Goal: Task Accomplishment & Management: Manage account settings

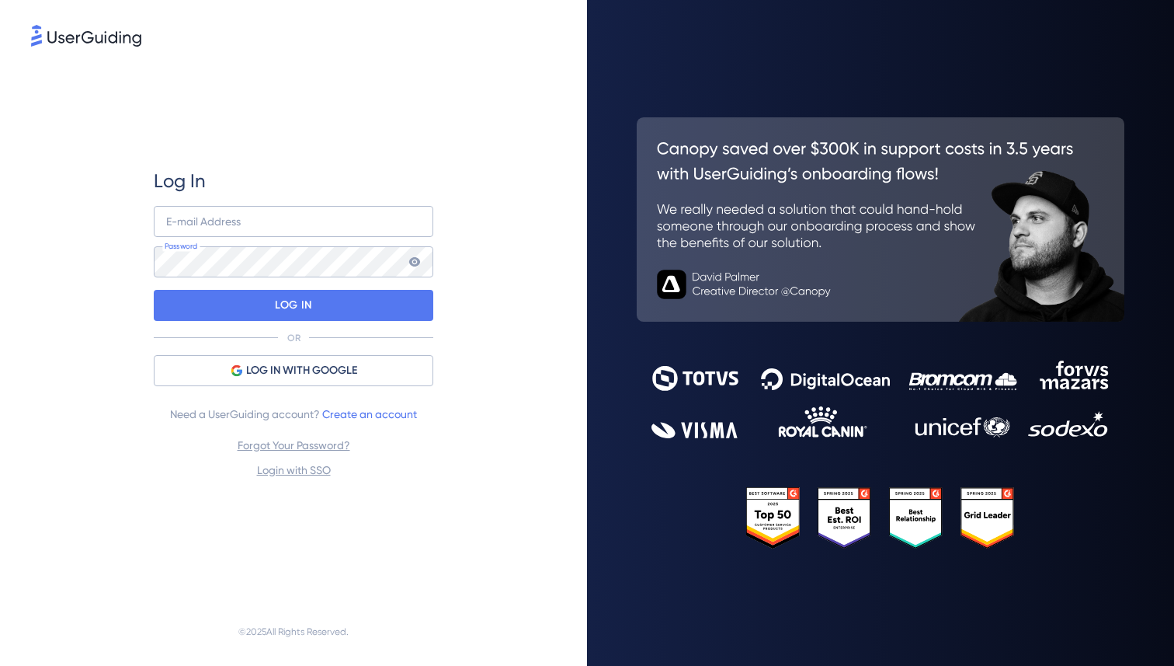
click at [419, 225] on keeper-lock "Open Keeper Popup" at bounding box center [411, 221] width 19 height 19
type input "[PERSON_NAME][EMAIL_ADDRESS][DOMAIN_NAME]"
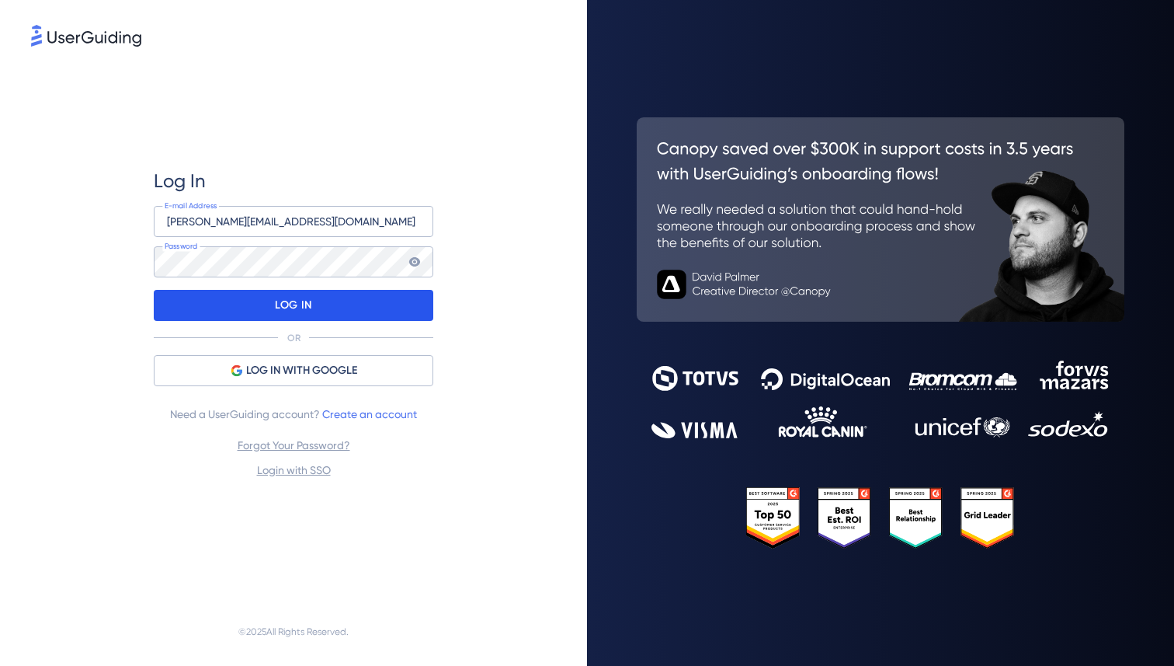
click at [353, 307] on div "LOG IN" at bounding box center [294, 305] width 280 height 31
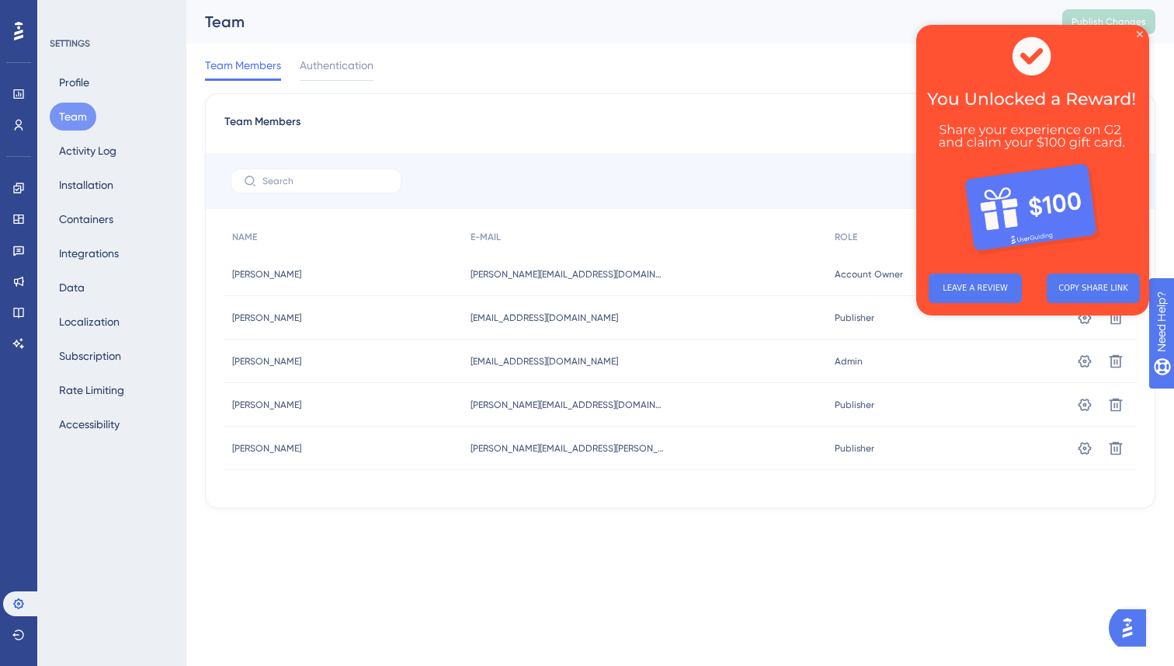
click at [1134, 30] on img at bounding box center [1032, 143] width 233 height 236
click at [1137, 35] on icon "Close Preview" at bounding box center [1140, 34] width 6 height 6
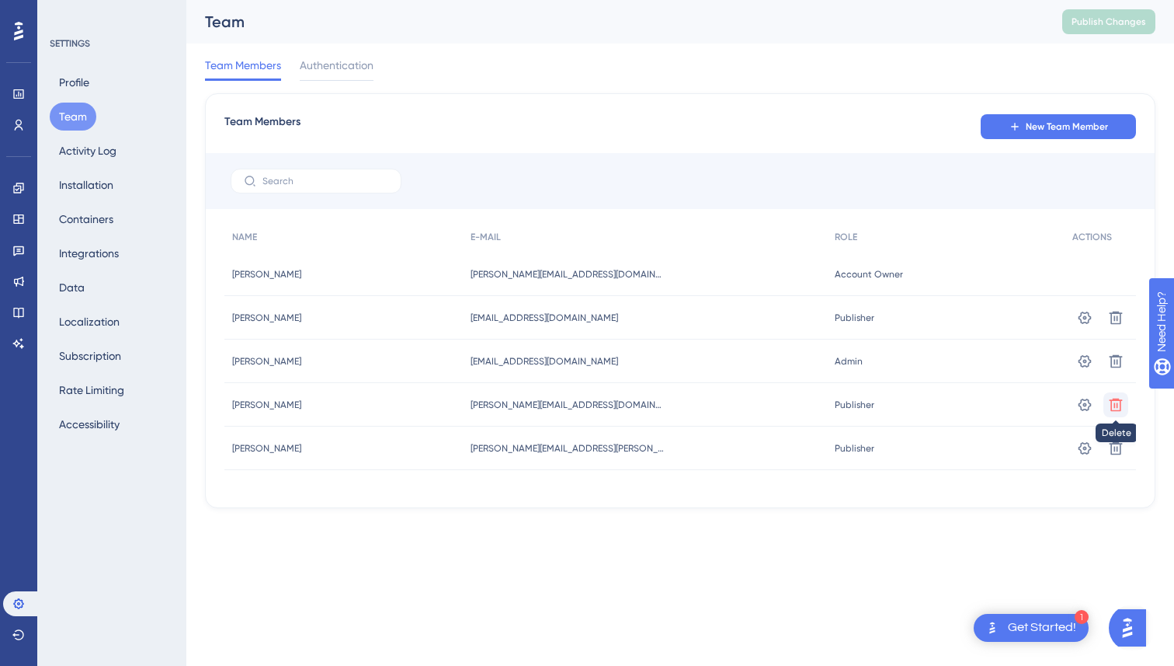
click at [1109, 330] on button at bounding box center [1116, 317] width 25 height 25
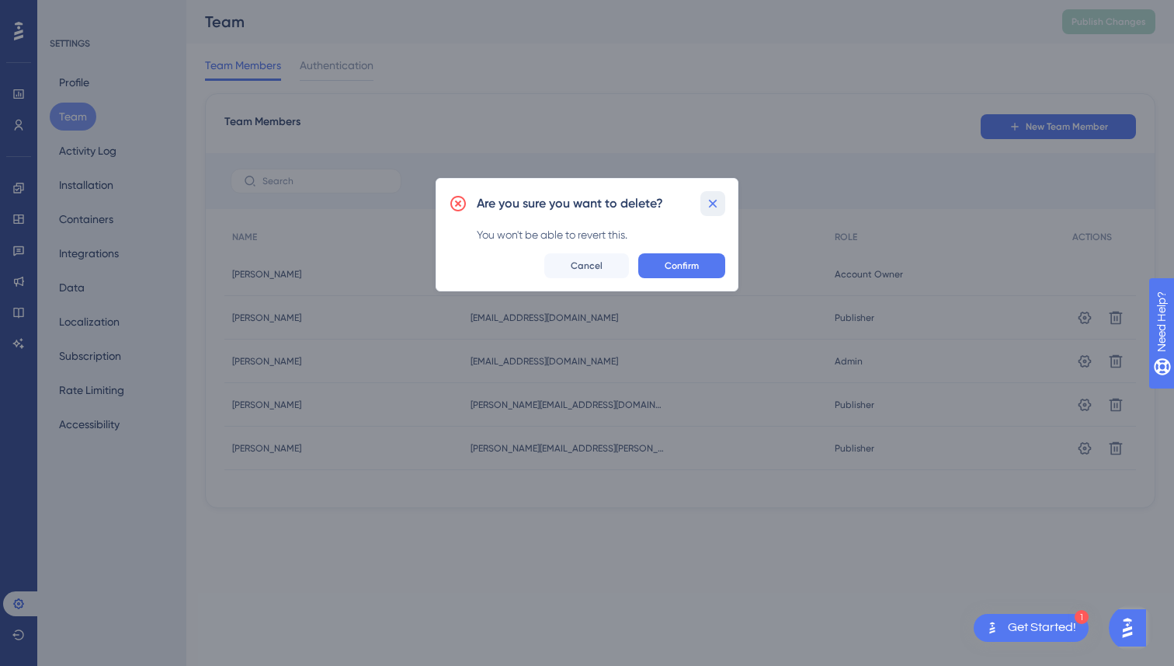
click at [714, 202] on icon at bounding box center [713, 203] width 9 height 9
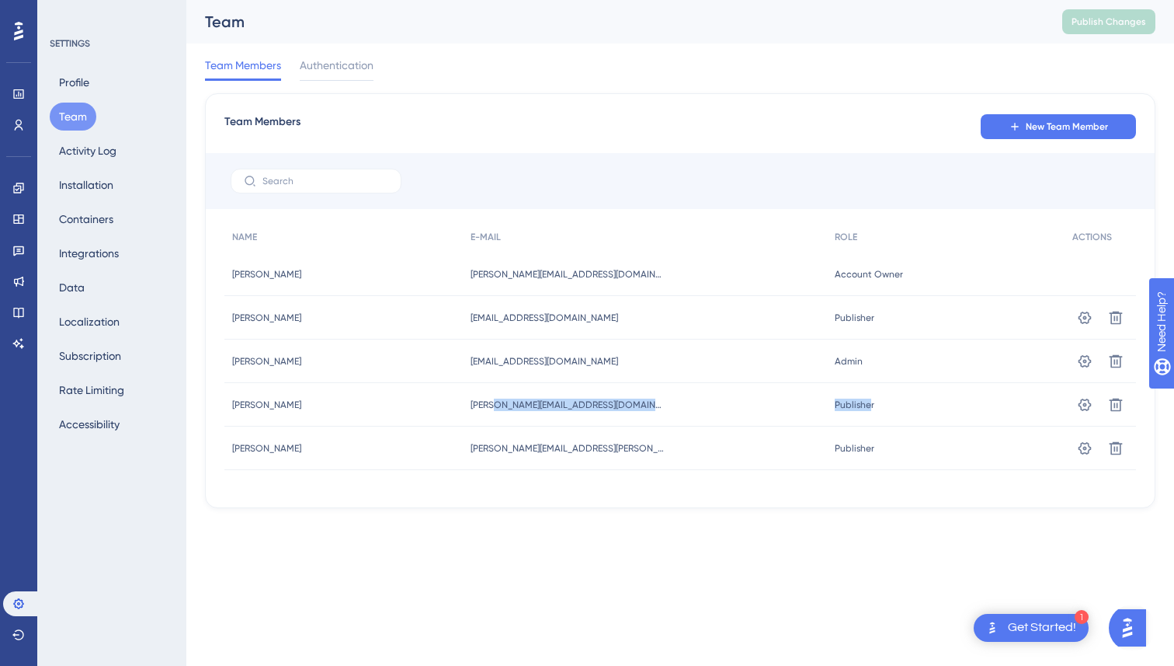
drag, startPoint x: 862, startPoint y: 408, endPoint x: 525, endPoint y: 401, distance: 337.1
click at [0, 0] on div "[PERSON_NAME] [PERSON_NAME] [PERSON_NAME][EMAIL_ADDRESS][DOMAIN_NAME] [PERSON_N…" at bounding box center [0, 0] width 0 height 0
click at [1085, 325] on icon at bounding box center [1085, 318] width 16 height 16
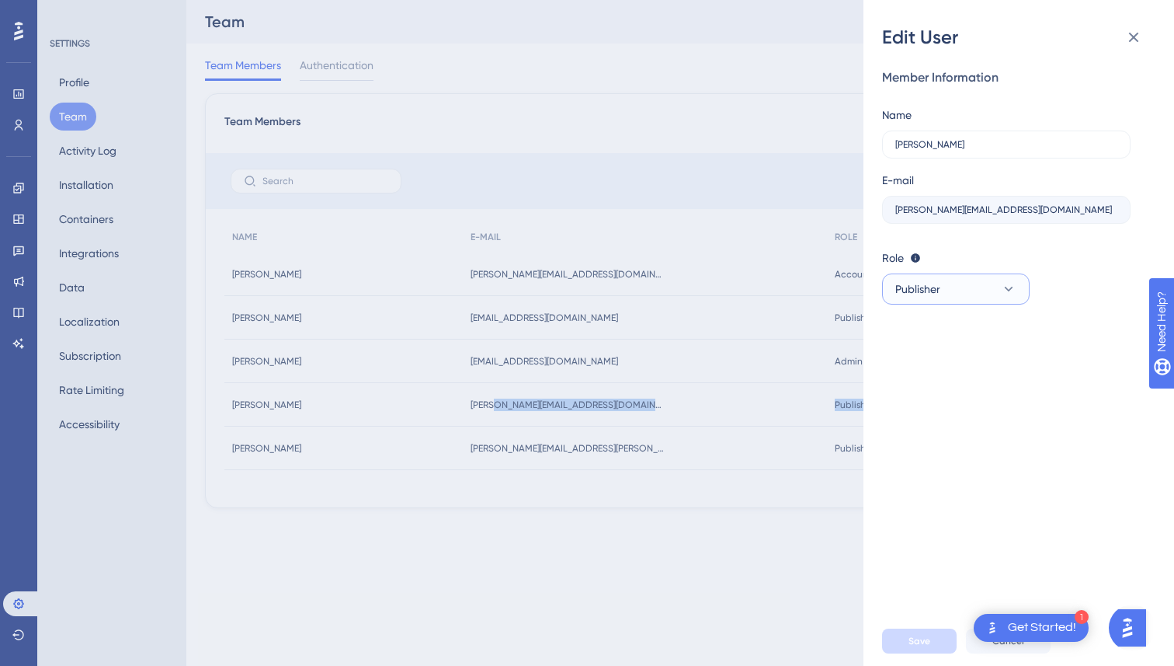
click at [985, 279] on button "Publisher" at bounding box center [956, 288] width 148 height 31
click at [953, 490] on div "Member Information Name [PERSON_NAME] E-mail [PERSON_NAME][EMAIL_ADDRESS][DOMAI…" at bounding box center [1025, 333] width 286 height 566
click at [975, 649] on button "Cancel" at bounding box center [1008, 640] width 85 height 25
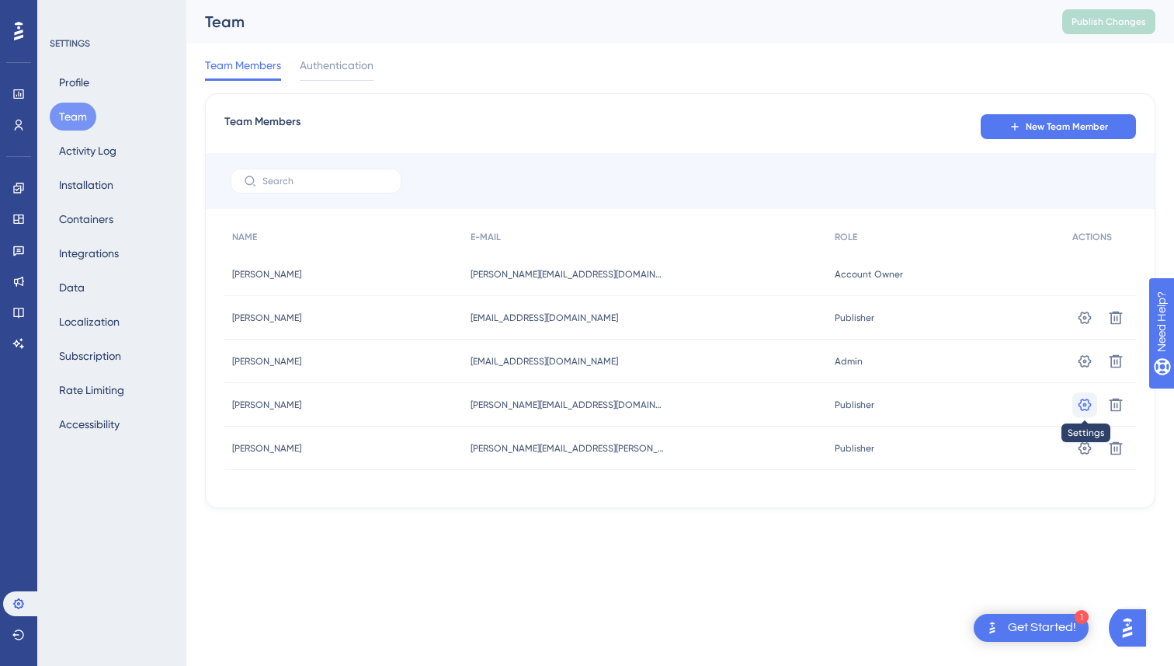
click at [1090, 325] on icon at bounding box center [1085, 318] width 16 height 16
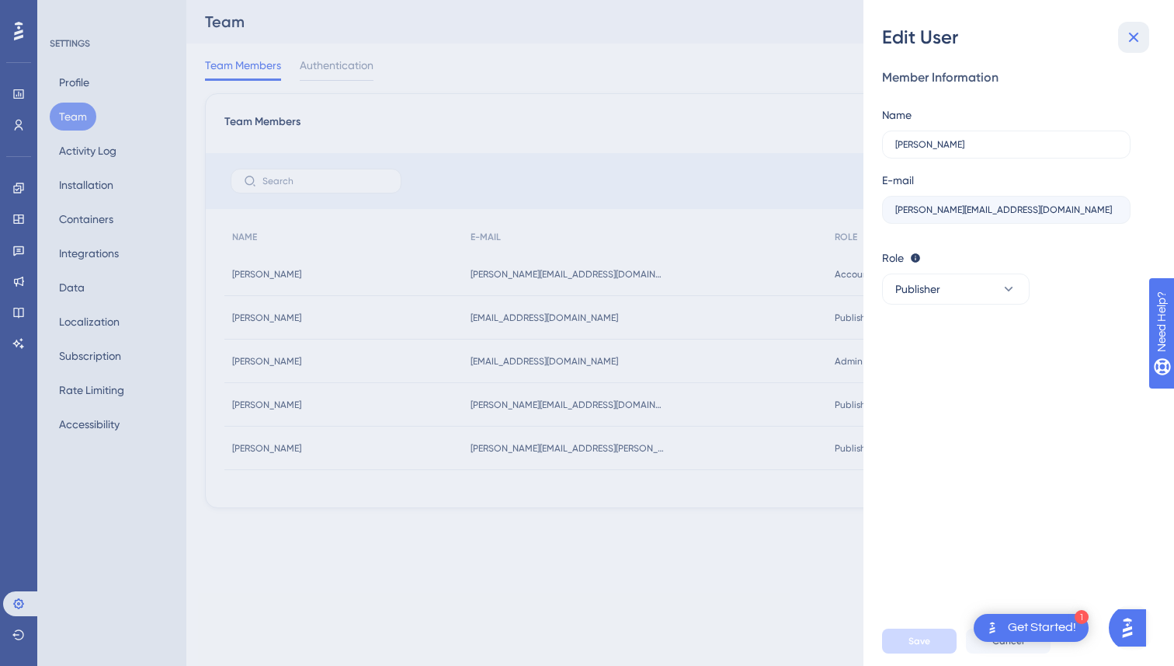
click at [1136, 34] on icon at bounding box center [1134, 38] width 10 height 10
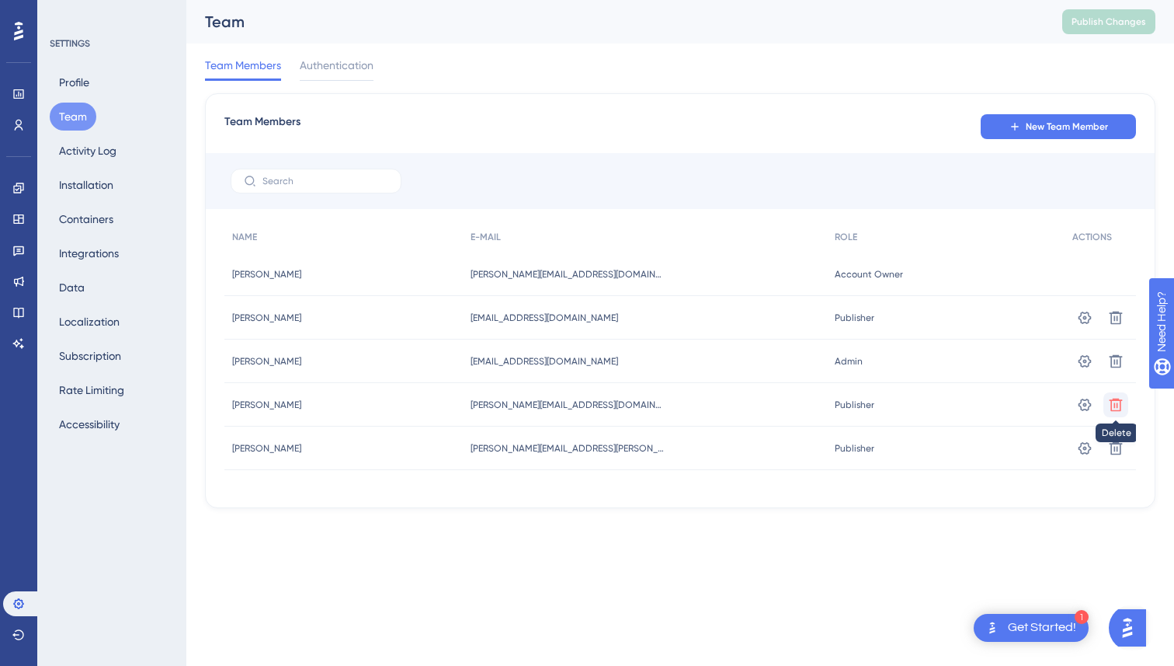
click at [1122, 325] on icon at bounding box center [1116, 318] width 16 height 16
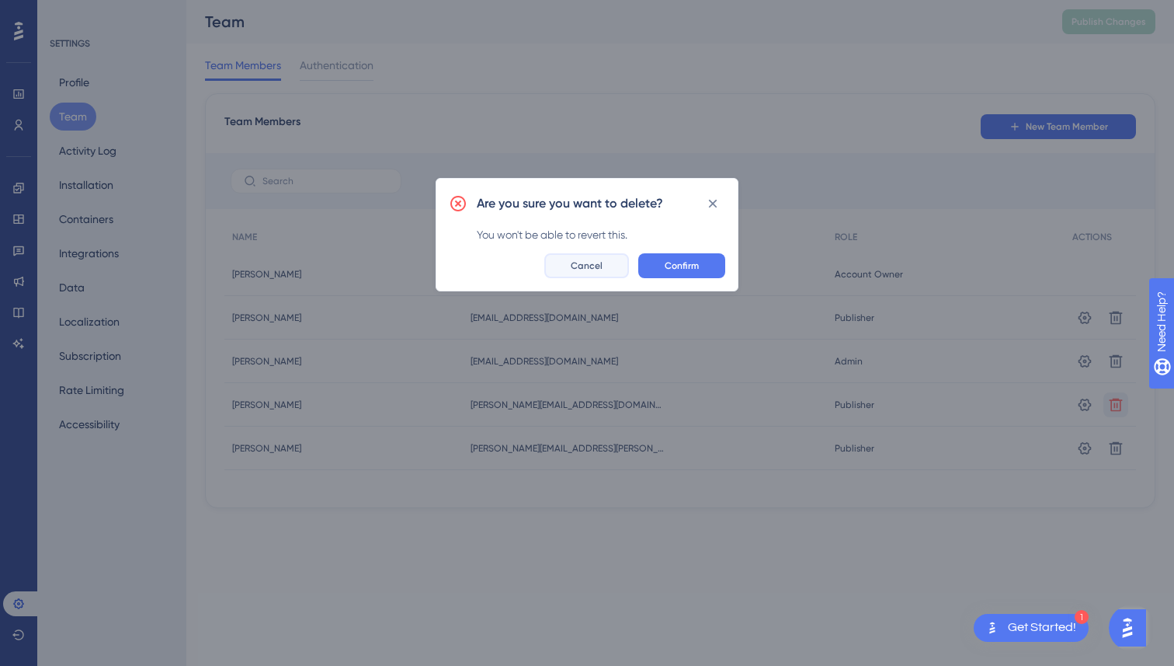
click at [607, 254] on button "Cancel" at bounding box center [586, 265] width 85 height 25
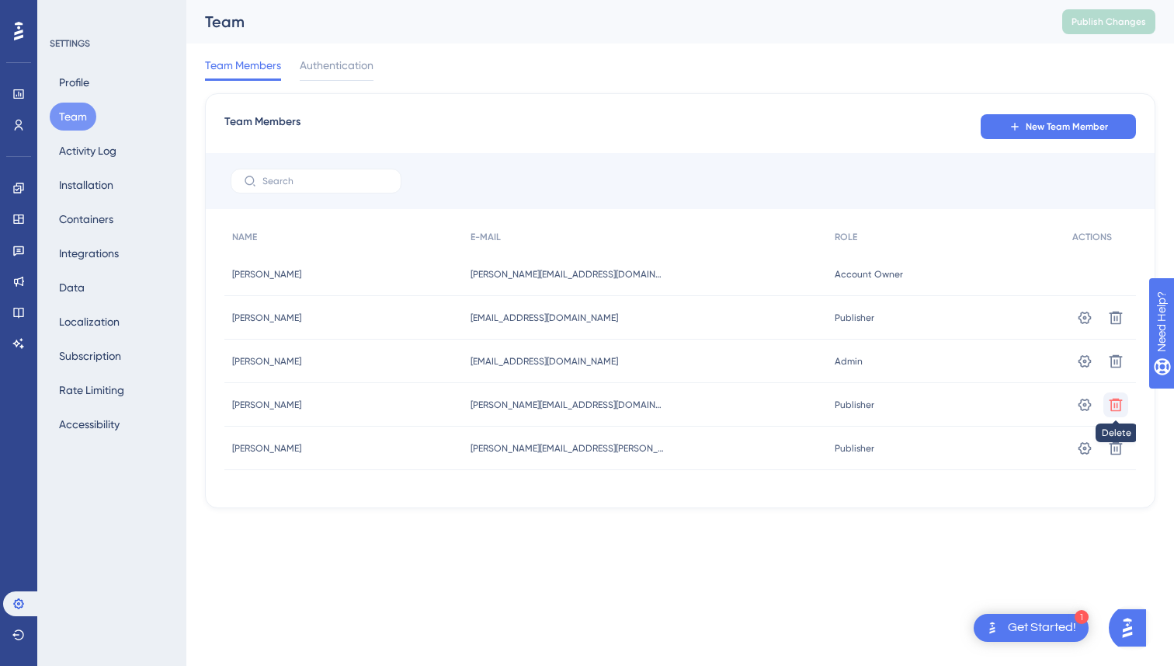
click at [1108, 325] on icon at bounding box center [1116, 318] width 16 height 16
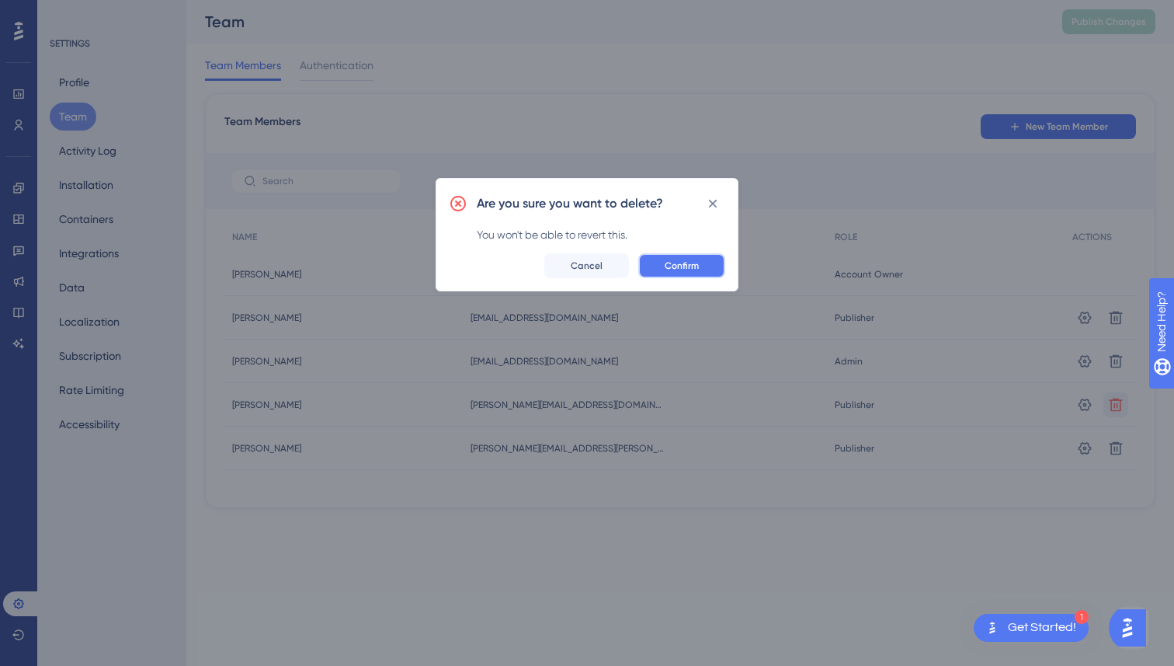
click at [699, 260] on button "Confirm" at bounding box center [681, 265] width 87 height 25
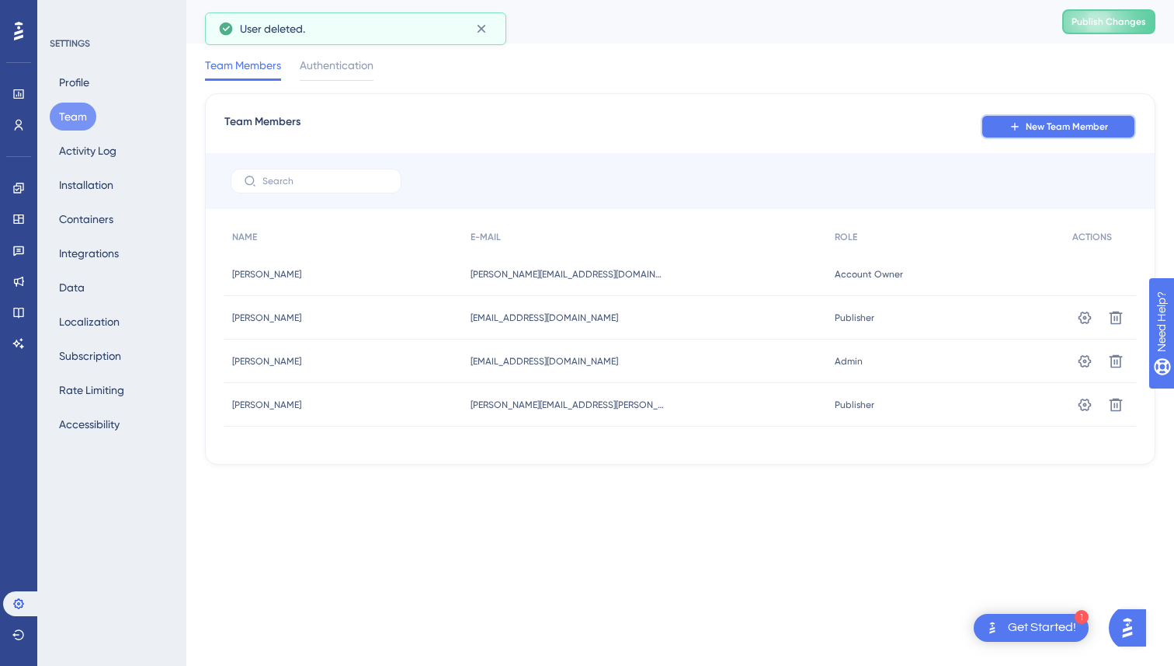
click at [1010, 129] on icon at bounding box center [1015, 126] width 12 height 12
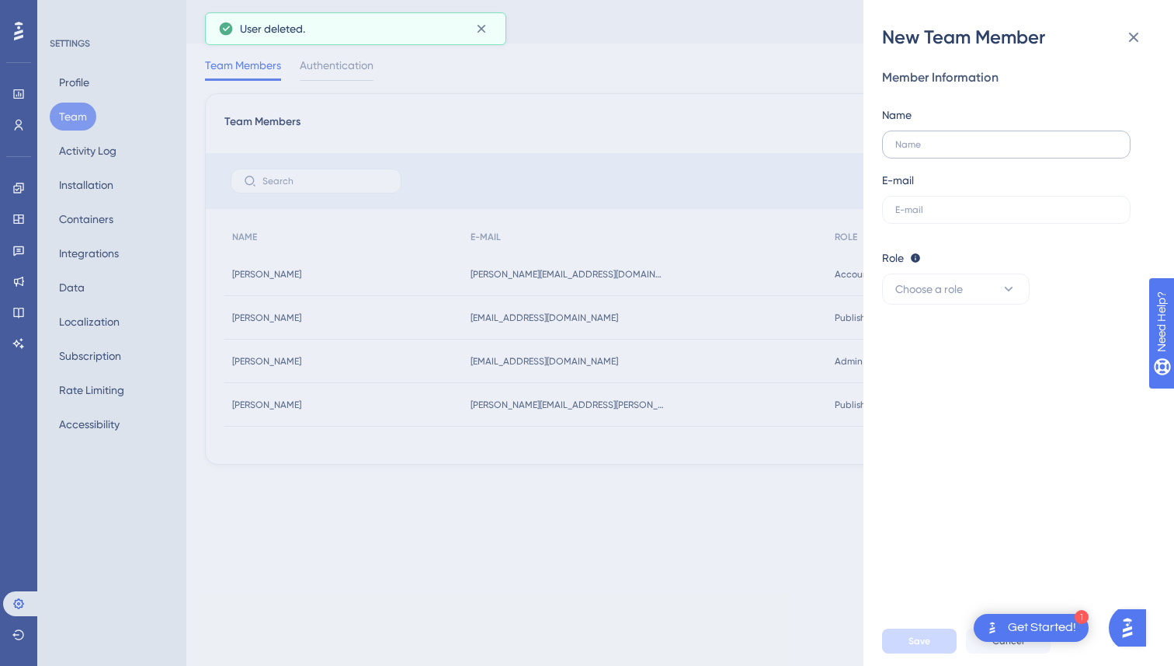
click at [956, 138] on label at bounding box center [1006, 144] width 249 height 28
click at [956, 139] on input "text" at bounding box center [1003, 144] width 216 height 11
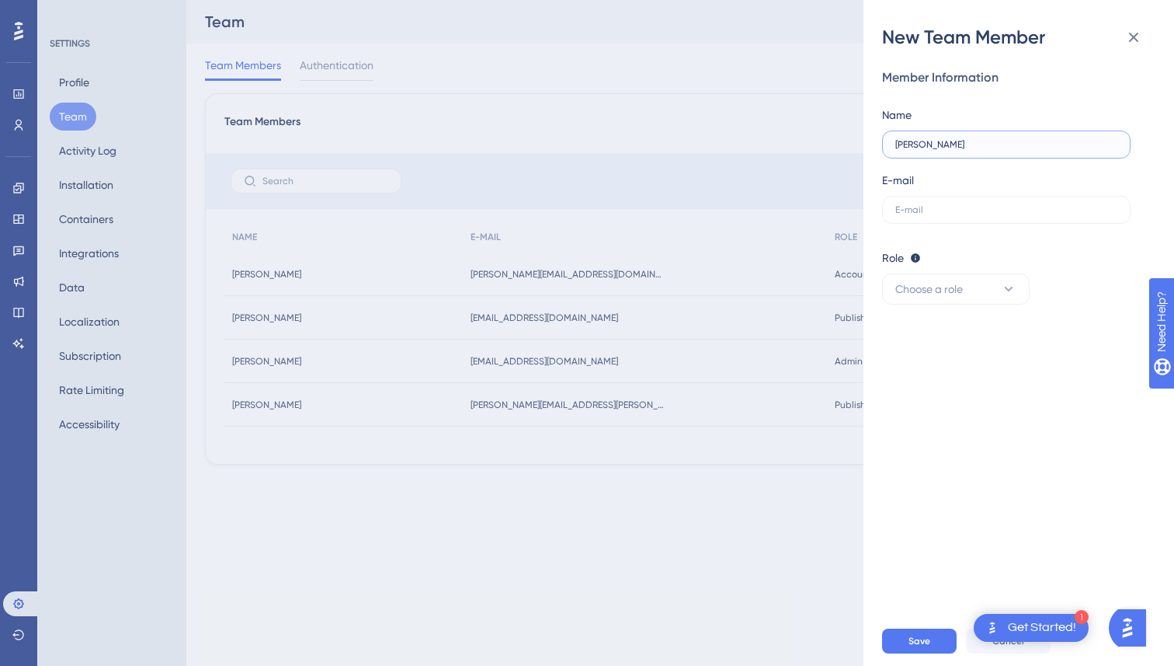
type input "[PERSON_NAME]"
type input "[PERSON_NAME][EMAIL_ADDRESS][DOMAIN_NAME]"
click at [919, 289] on span "Choose a role" at bounding box center [929, 289] width 68 height 19
click at [929, 322] on div "Admin Admin" at bounding box center [956, 336] width 103 height 31
click at [1023, 217] on label "[PERSON_NAME][EMAIL_ADDRESS][DOMAIN_NAME]" at bounding box center [1006, 210] width 249 height 28
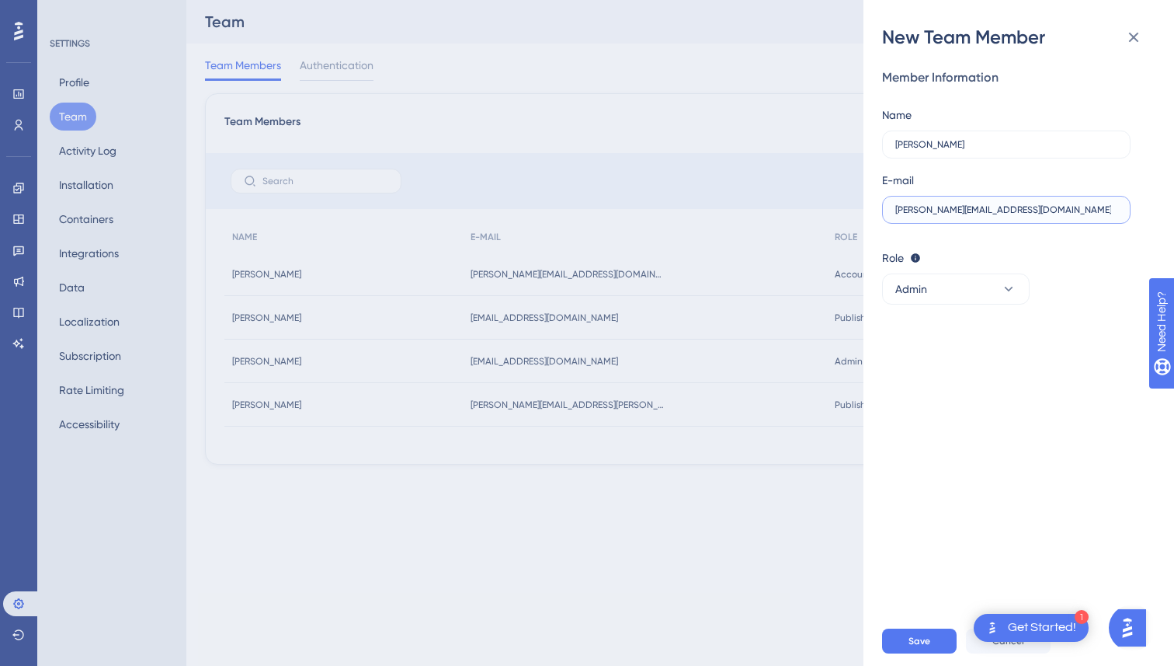
click at [1023, 215] on input "[PERSON_NAME][EMAIL_ADDRESS][DOMAIN_NAME]" at bounding box center [1003, 209] width 216 height 11
click at [914, 645] on span "Save" at bounding box center [920, 641] width 22 height 12
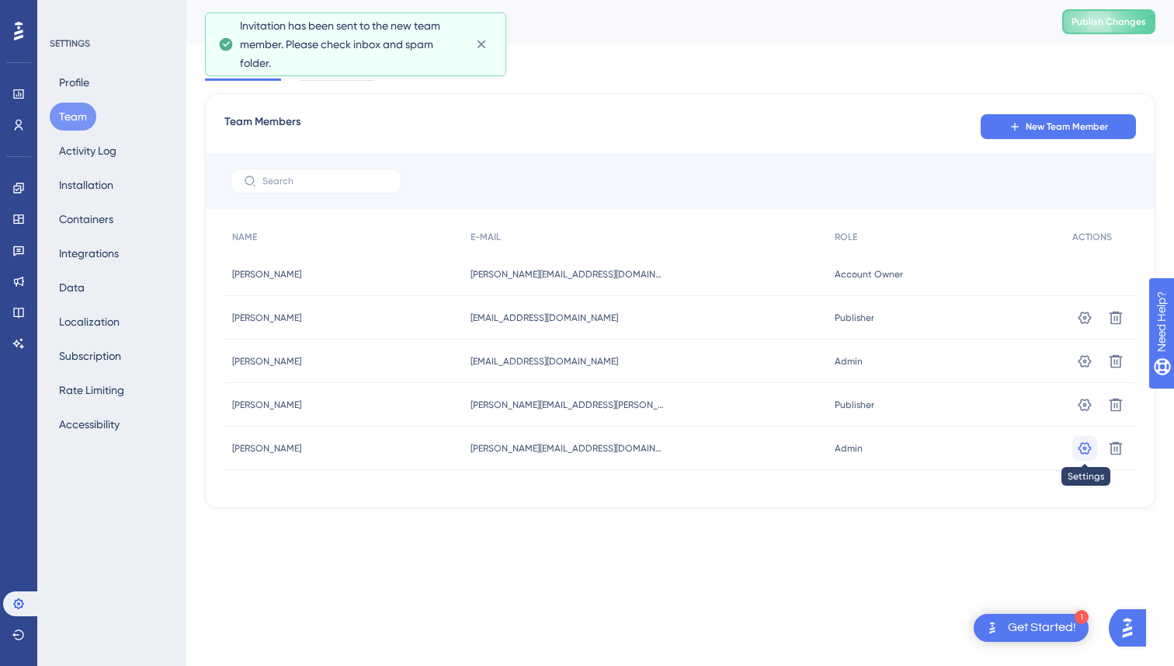
click at [1090, 323] on icon at bounding box center [1085, 317] width 13 height 12
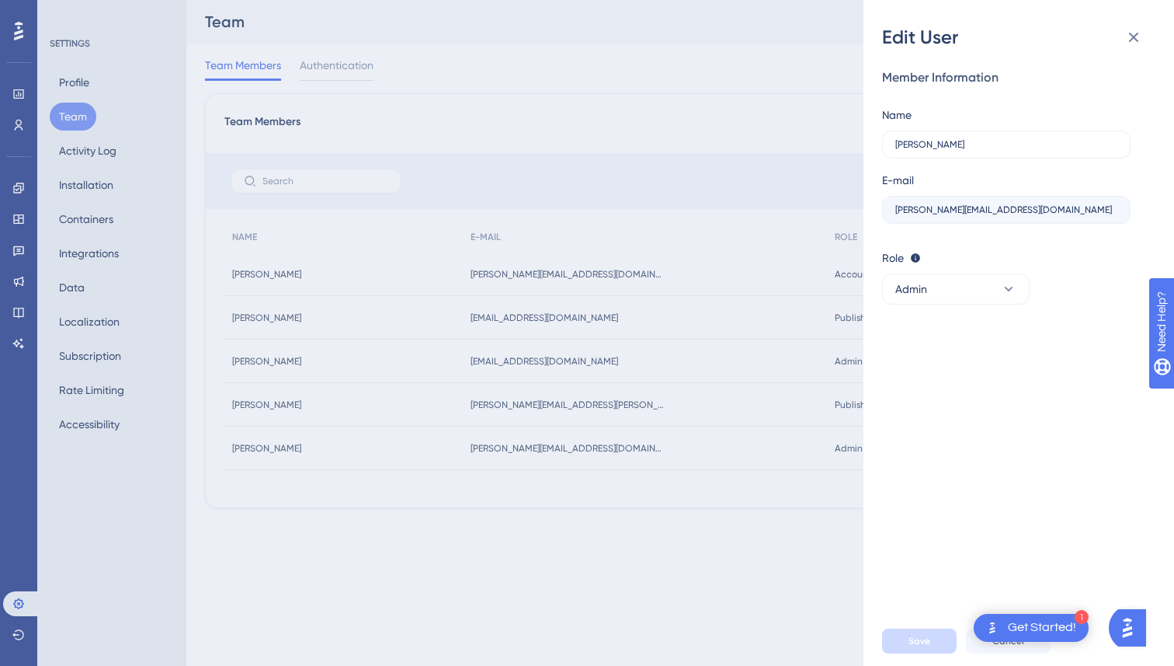
click at [518, 382] on div "Edit User Member Information Name [PERSON_NAME] E-mail [PERSON_NAME][EMAIL_ADDR…" at bounding box center [587, 333] width 1174 height 666
